Goal: Task Accomplishment & Management: Use online tool/utility

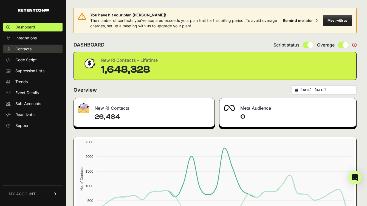
click at [27, 47] on span "Contacts" at bounding box center [23, 48] width 16 height 5
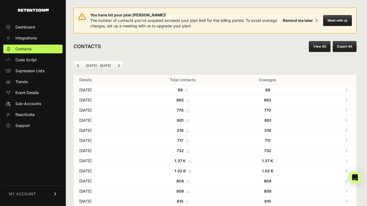
click at [317, 48] on link "View All" at bounding box center [320, 46] width 22 height 11
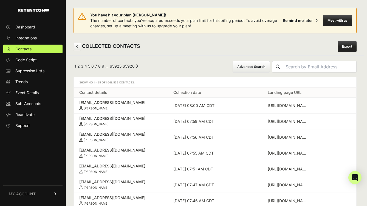
click at [244, 66] on button "Advanced Search" at bounding box center [250, 67] width 37 height 12
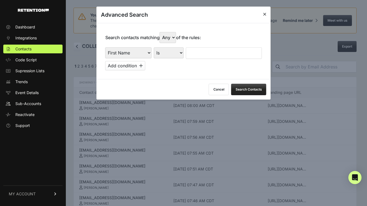
select select "landing_page_domain"
select select "contains"
click at [208, 47] on input "text" at bounding box center [224, 53] width 76 height 12
click at [255, 89] on button "Search Contacts" at bounding box center [248, 90] width 35 height 12
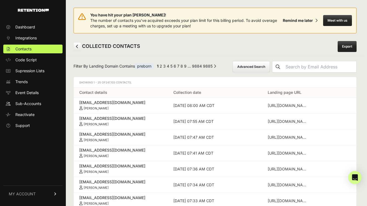
click at [347, 47] on link "Export" at bounding box center [346, 46] width 19 height 11
click at [349, 48] on link "Export" at bounding box center [346, 46] width 19 height 11
click at [252, 70] on button "Advanced Search" at bounding box center [250, 67] width 37 height 12
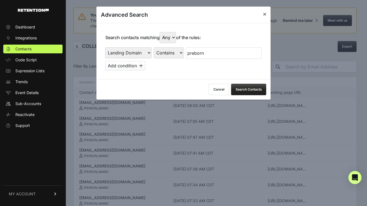
click at [219, 51] on input "preborn" at bounding box center [224, 53] width 76 height 12
type input "jentezen"
click at [254, 84] on button "Search Contacts" at bounding box center [248, 90] width 35 height 12
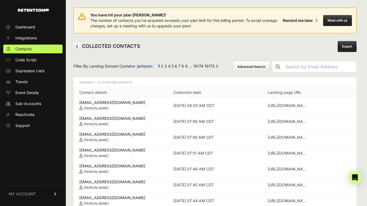
click at [343, 49] on link "Export" at bounding box center [346, 46] width 19 height 11
